Goal: Transaction & Acquisition: Purchase product/service

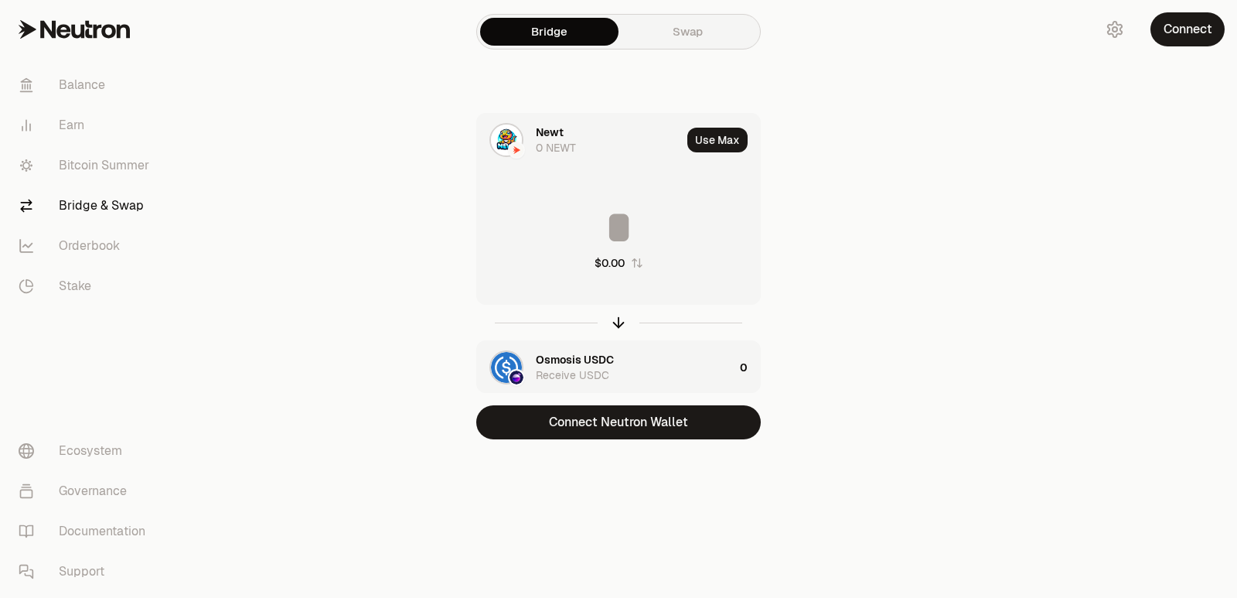
click at [615, 322] on icon "button" at bounding box center [619, 324] width 10 height 5
click at [559, 212] on input at bounding box center [618, 227] width 283 height 46
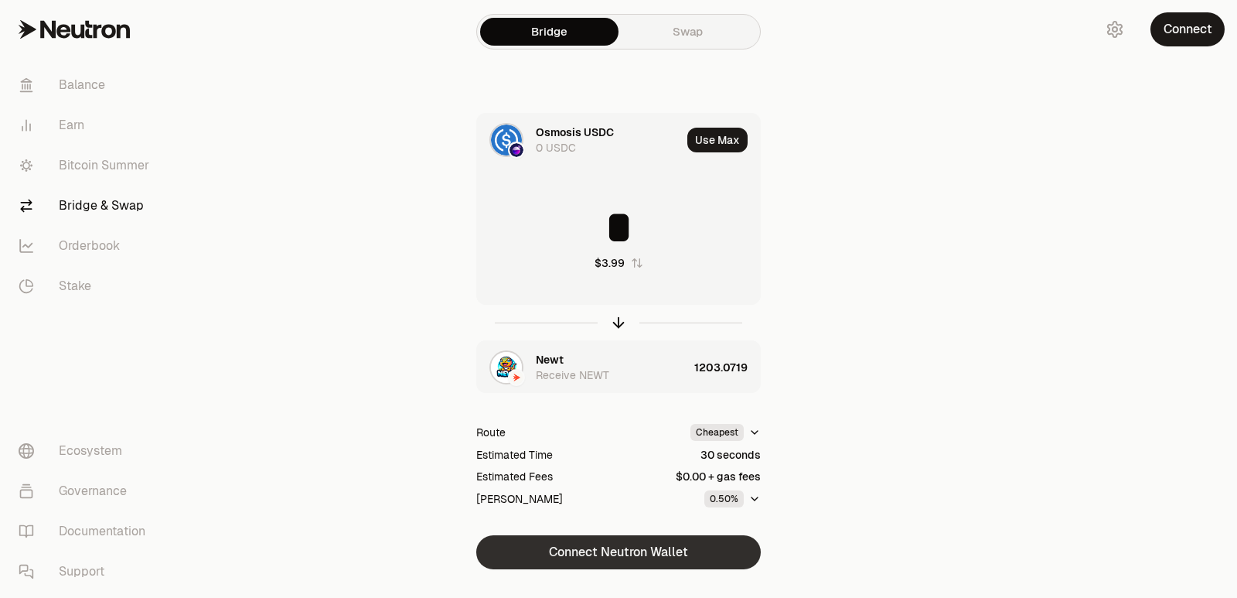
click at [595, 556] on button "Connect Neutron Wallet" at bounding box center [618, 552] width 285 height 34
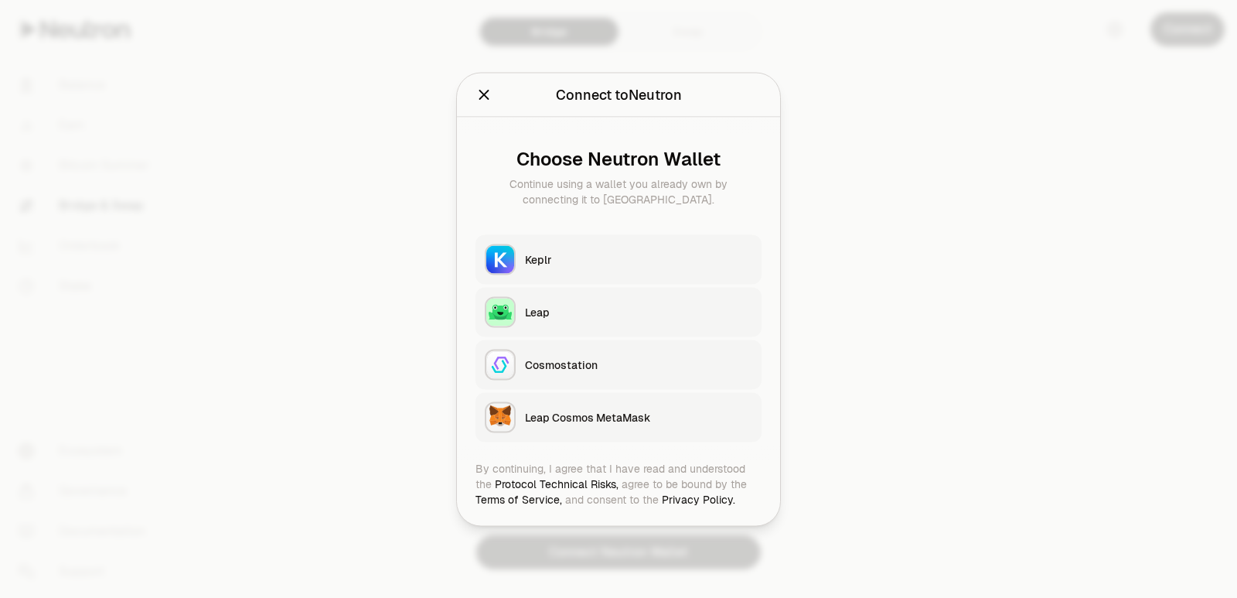
click at [600, 268] on button "Keplr" at bounding box center [618, 258] width 286 height 49
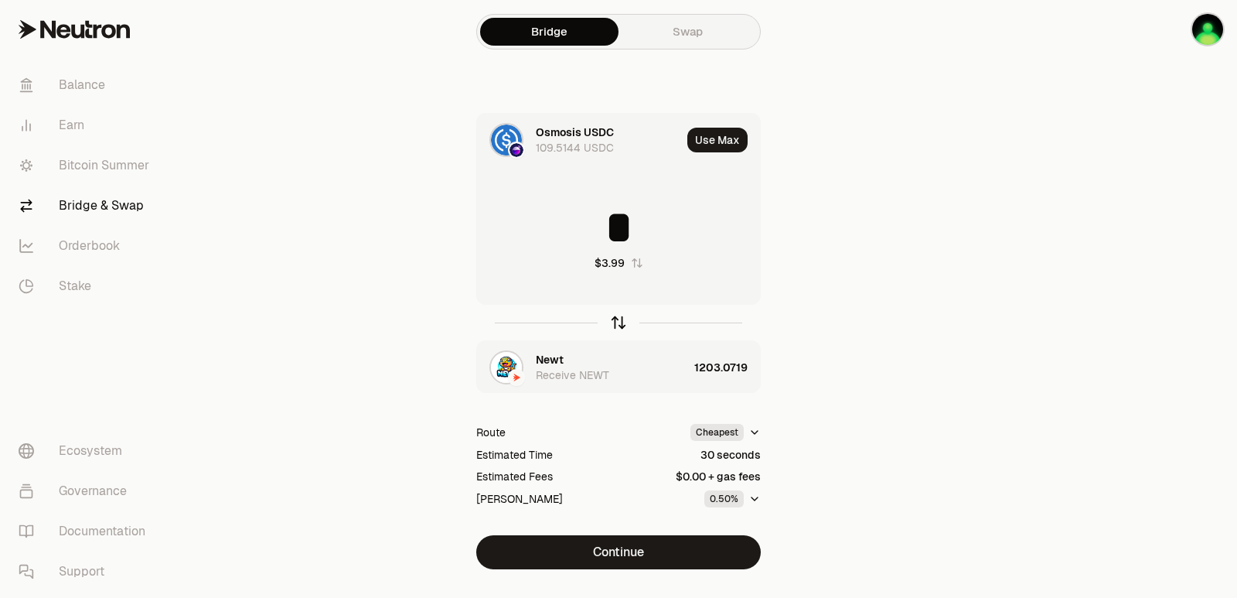
click at [619, 317] on icon "button" at bounding box center [618, 322] width 17 height 17
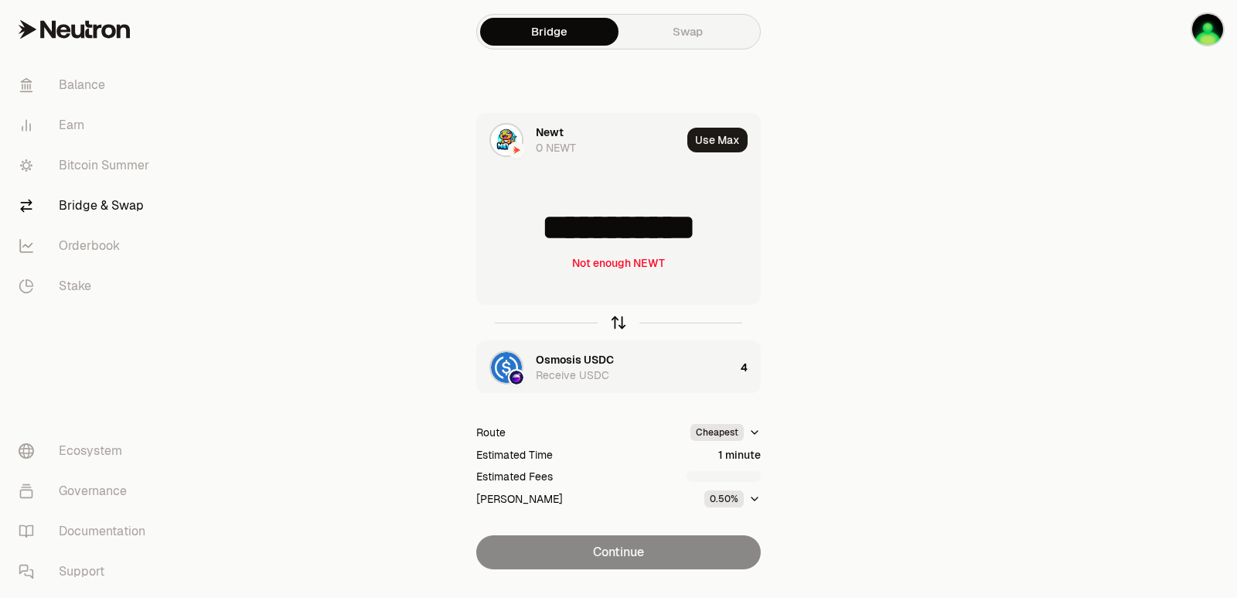
click at [619, 317] on icon "button" at bounding box center [618, 322] width 17 height 17
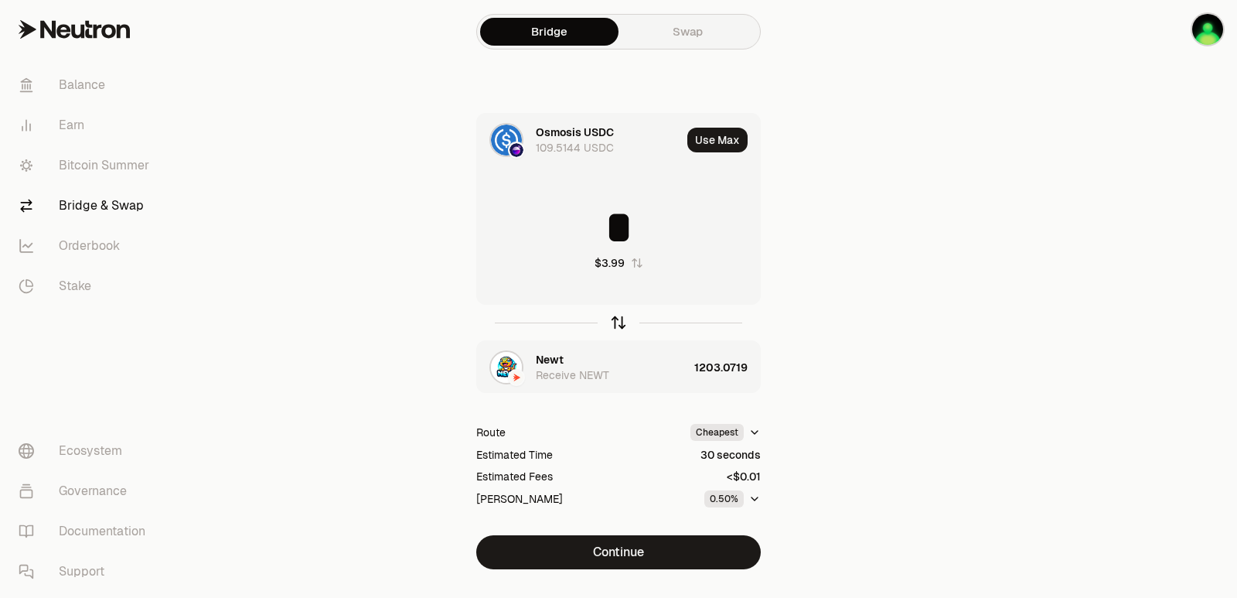
click at [614, 330] on icon "button" at bounding box center [618, 322] width 17 height 17
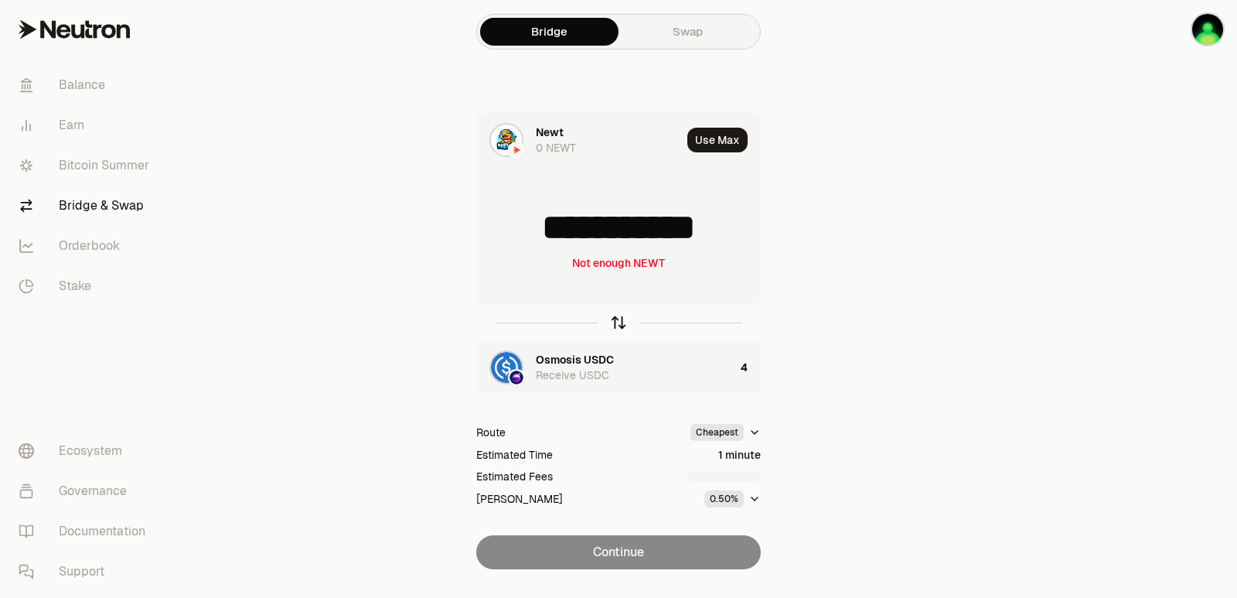
click at [614, 330] on icon "button" at bounding box center [618, 322] width 17 height 17
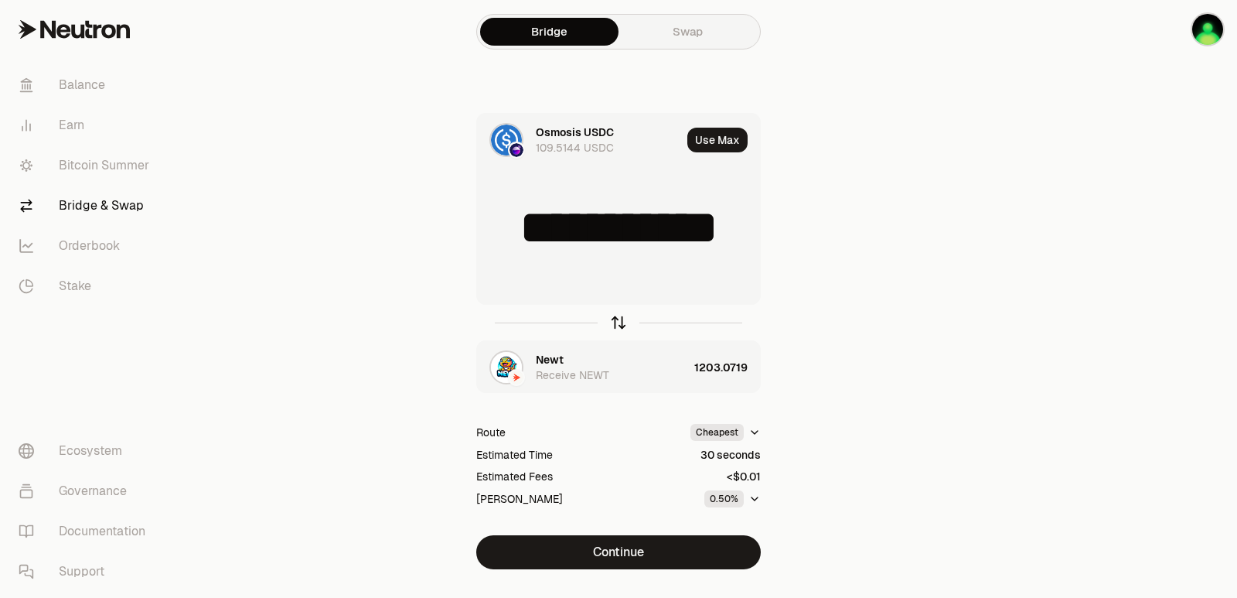
type input "*"
click at [556, 363] on div "Newt" at bounding box center [550, 359] width 28 height 15
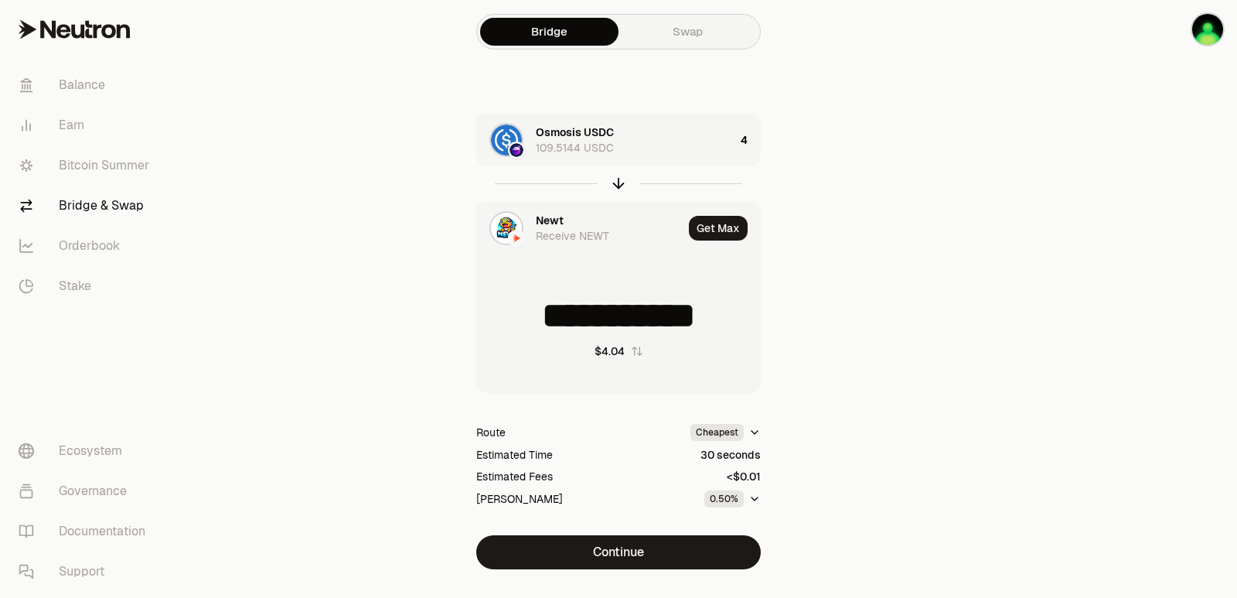
click at [551, 221] on div "Newt" at bounding box center [550, 220] width 28 height 15
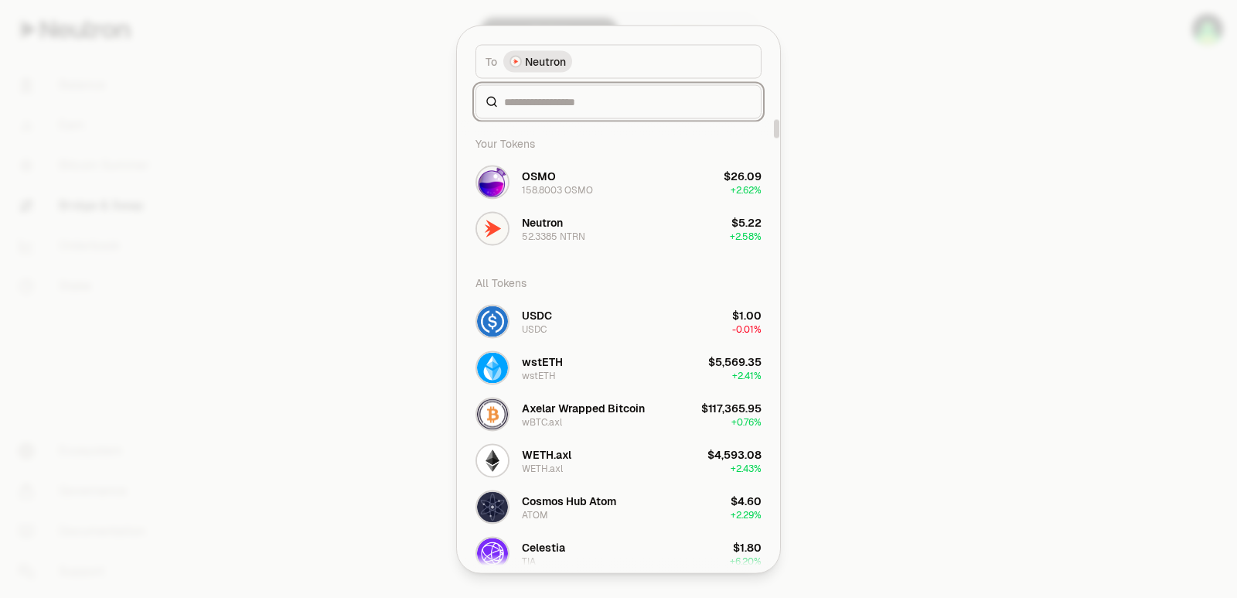
click at [548, 104] on input at bounding box center [627, 101] width 247 height 15
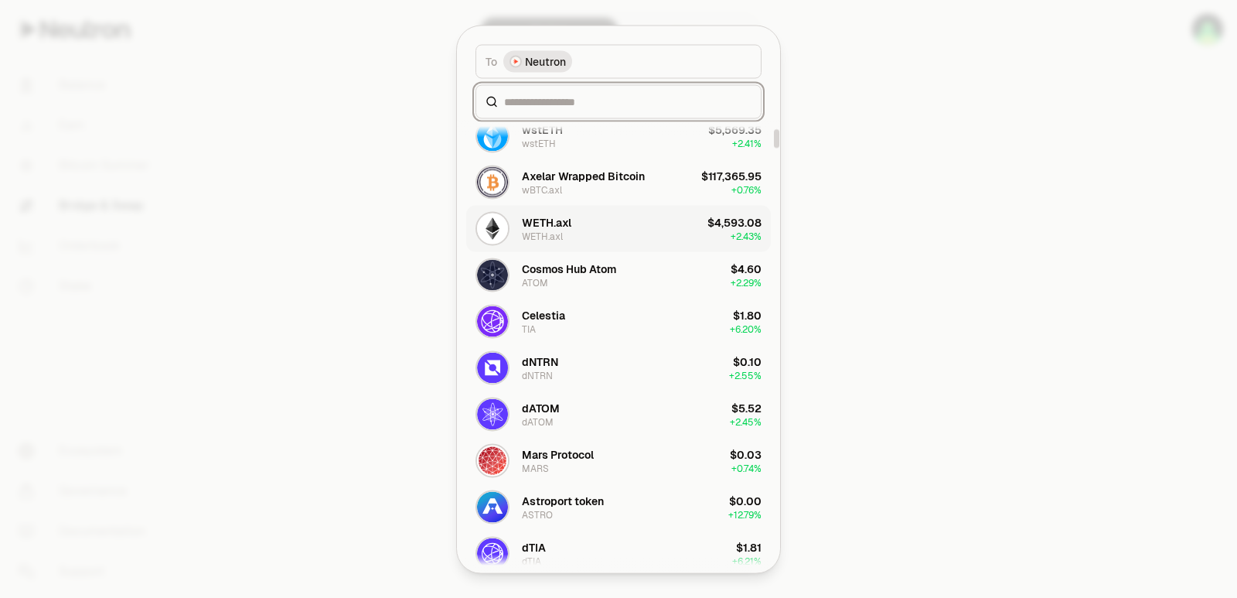
scroll to position [387, 0]
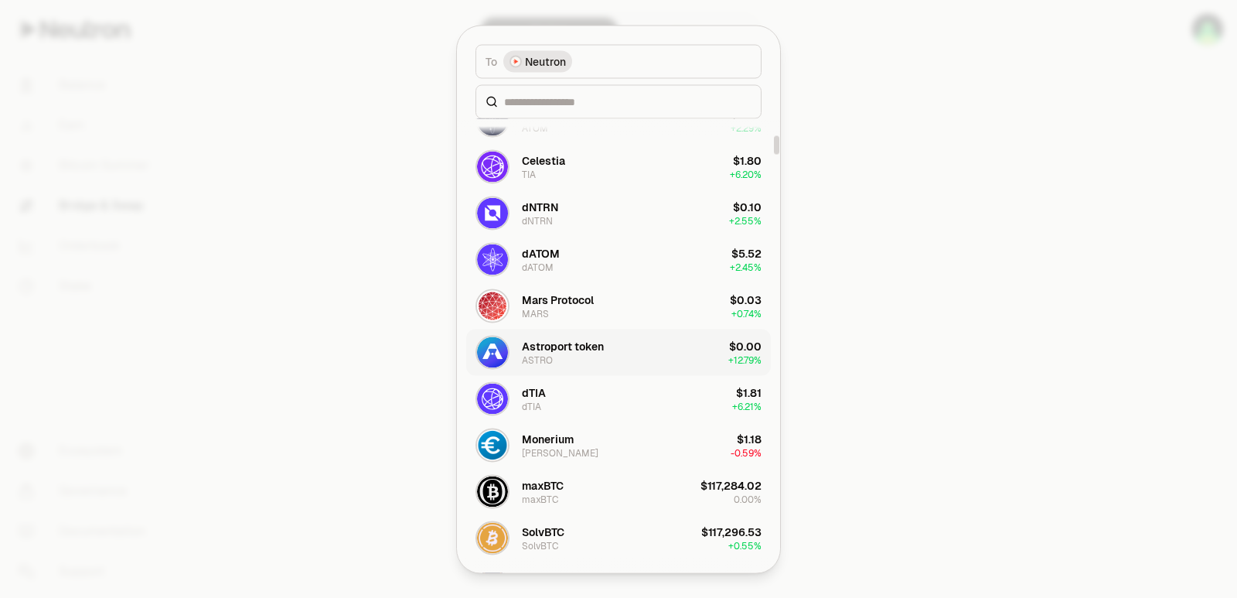
click at [595, 351] on div "Astroport token" at bounding box center [563, 345] width 82 height 15
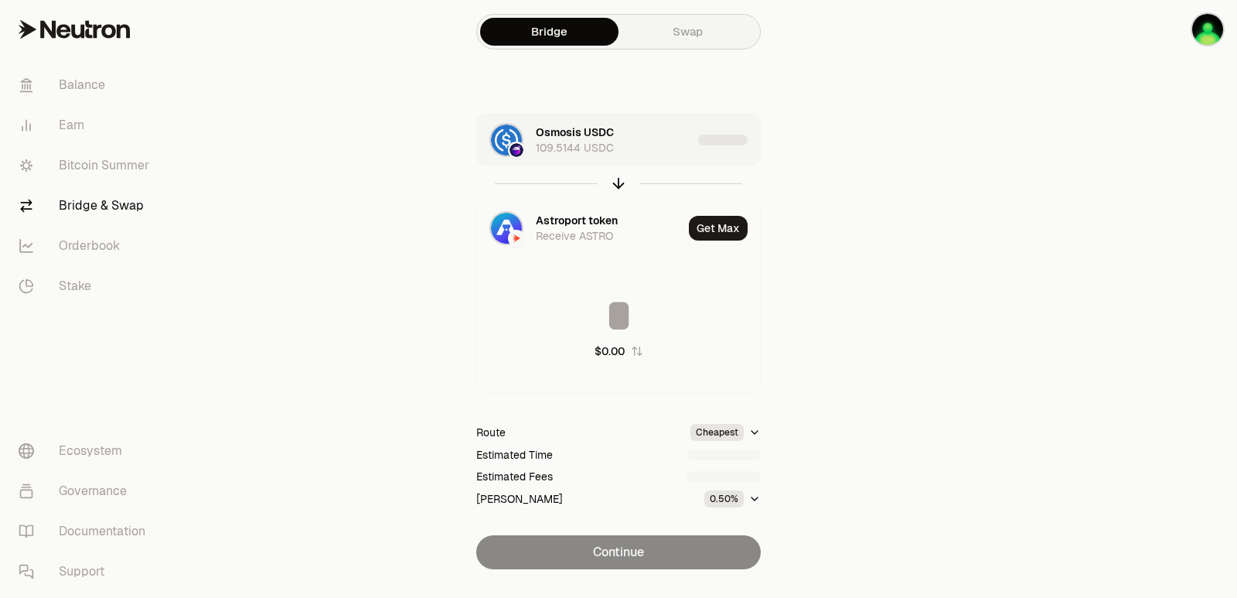
click at [670, 132] on div "Osmosis USDC 109.5144 USDC" at bounding box center [614, 139] width 156 height 31
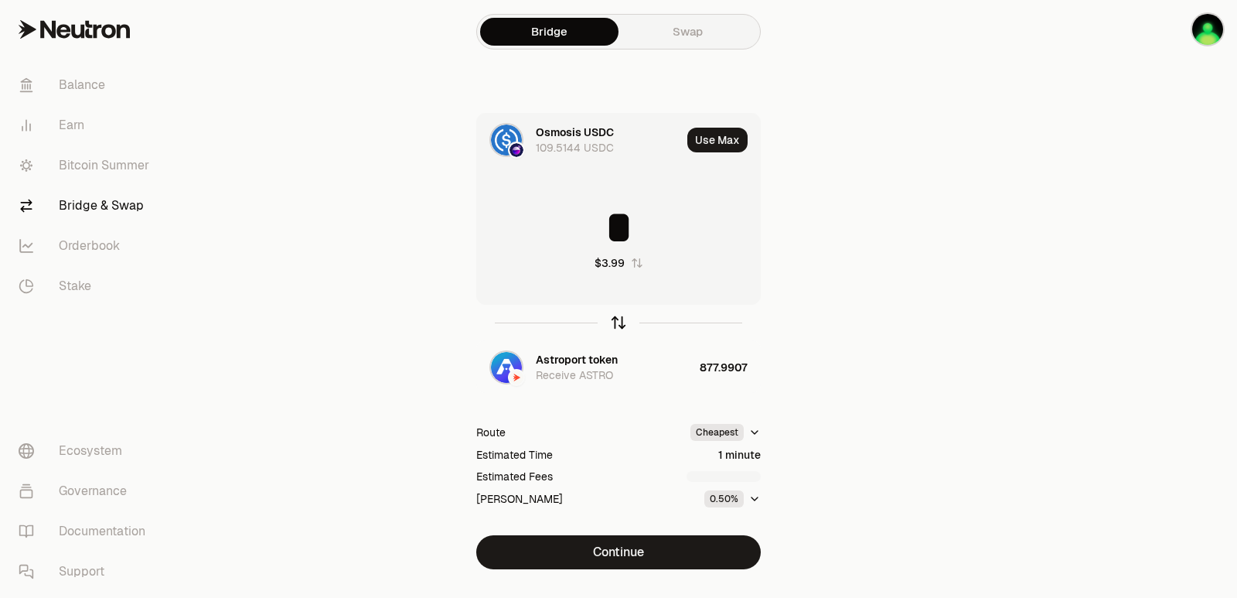
click at [614, 322] on icon "button" at bounding box center [619, 320] width 10 height 5
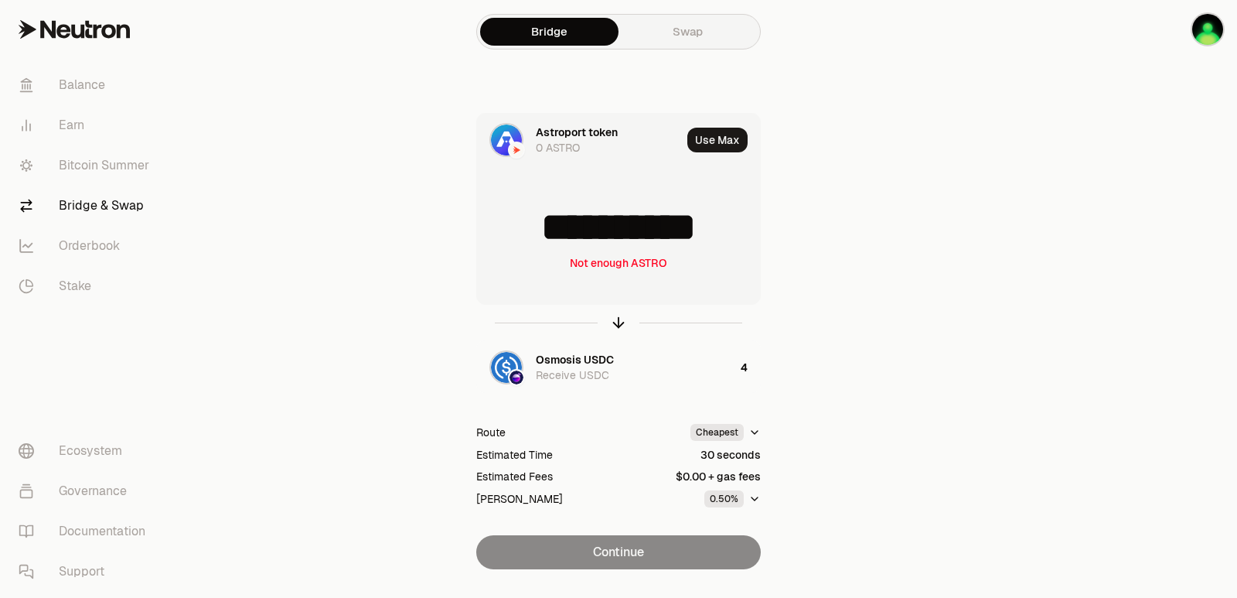
drag, startPoint x: 738, startPoint y: 228, endPoint x: 526, endPoint y: 230, distance: 211.9
click at [526, 230] on input "**********" at bounding box center [618, 227] width 283 height 46
type input "***"
